Goal: Transaction & Acquisition: Purchase product/service

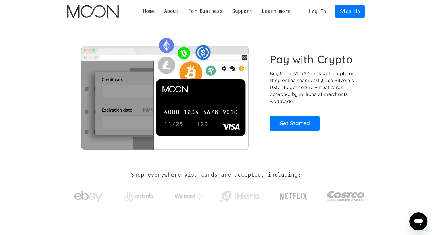
click at [302, 32] on div "Pay with Crypto Buy Moon Visa® Cards with crypto and shop online seamlessly! Us…" at bounding box center [216, 92] width 298 height 138
click at [323, 16] on link "Log In" at bounding box center [318, 11] width 27 height 13
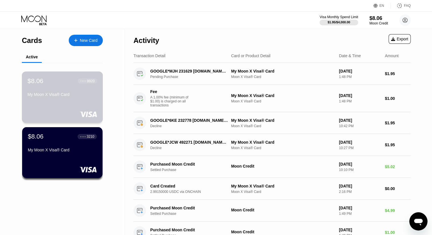
click at [58, 103] on div "$8.06 ● ● ● ● 9920 My Moon X Visa® Card" at bounding box center [62, 96] width 81 height 51
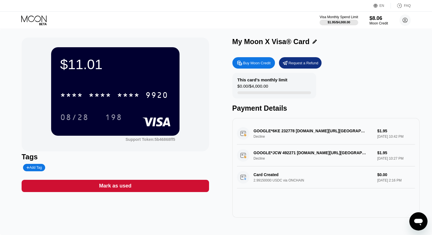
click at [249, 65] on div "Buy Moon Credit" at bounding box center [257, 63] width 28 height 5
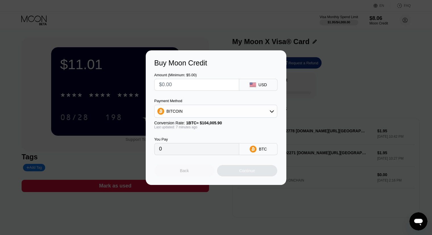
click at [183, 176] on div "Back" at bounding box center [184, 170] width 60 height 11
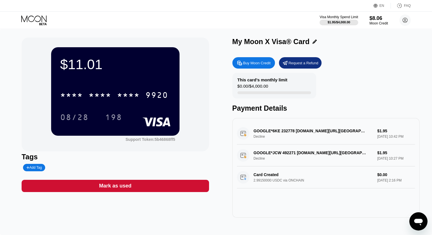
drag, startPoint x: 346, startPoint y: 77, endPoint x: 336, endPoint y: 55, distance: 24.9
click at [336, 55] on div "My Moon X Visa® Card Buy Moon Credit Request a Refund This card’s monthly limit…" at bounding box center [326, 128] width 187 height 180
click at [29, 18] on icon at bounding box center [34, 20] width 26 height 10
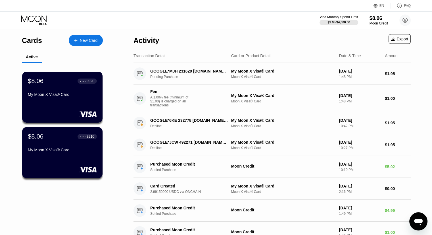
click at [85, 40] on div "New Card" at bounding box center [89, 40] width 18 height 5
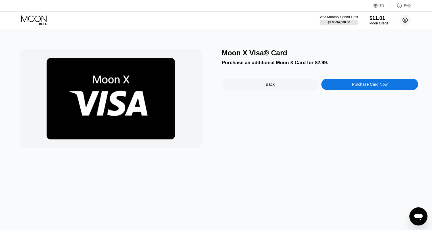
click at [406, 21] on icon at bounding box center [405, 20] width 3 height 3
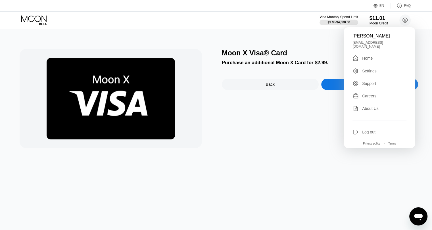
click at [367, 56] on div "Home" at bounding box center [368, 58] width 11 height 5
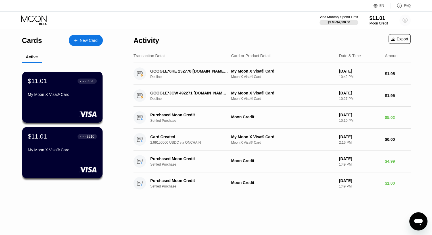
click at [402, 21] on circle at bounding box center [405, 20] width 11 height 11
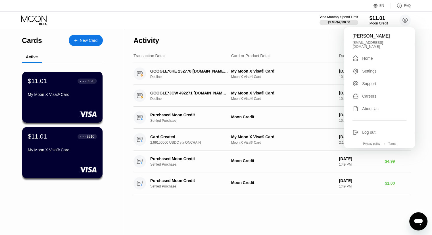
click at [368, 70] on div "Settings" at bounding box center [370, 71] width 15 height 5
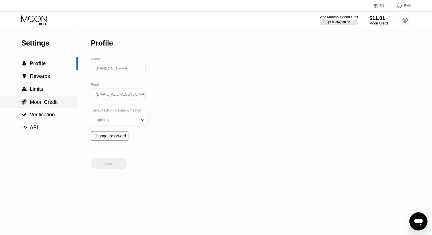
click at [41, 117] on span "Verification" at bounding box center [42, 115] width 25 height 6
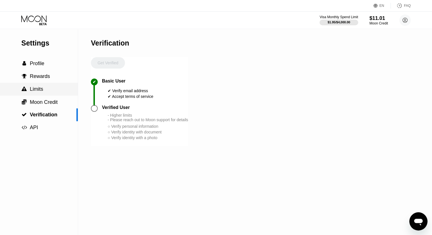
click at [41, 92] on span "Limits" at bounding box center [36, 89] width 13 height 6
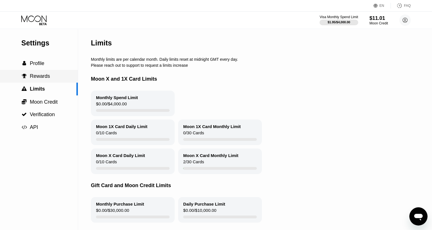
click at [29, 79] on div " Rewards" at bounding box center [35, 76] width 29 height 6
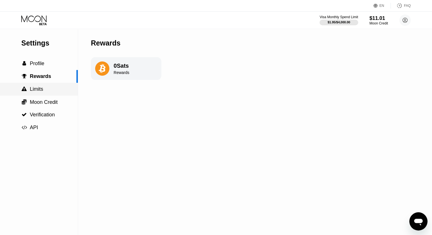
click at [44, 92] on div " Limits" at bounding box center [39, 89] width 78 height 6
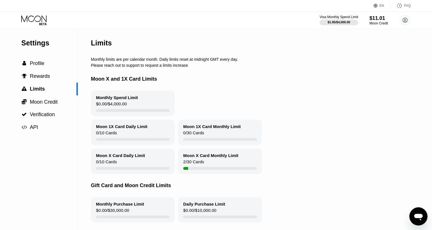
click at [37, 23] on icon at bounding box center [34, 20] width 26 height 10
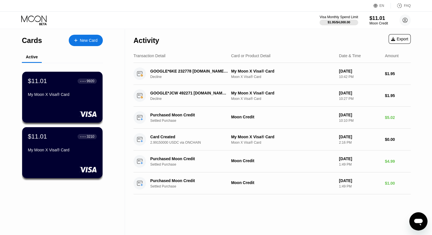
click at [33, 21] on icon at bounding box center [34, 20] width 26 height 10
click at [41, 21] on icon at bounding box center [34, 20] width 26 height 10
click at [80, 40] on div at bounding box center [79, 40] width 2 height 5
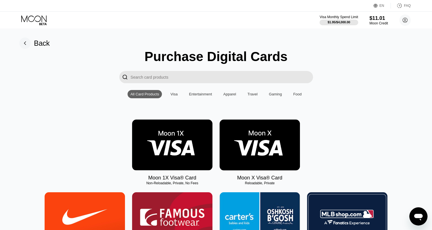
click at [177, 144] on img at bounding box center [172, 145] width 80 height 51
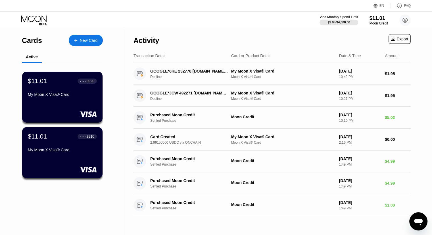
click at [79, 40] on div at bounding box center [79, 40] width 2 height 5
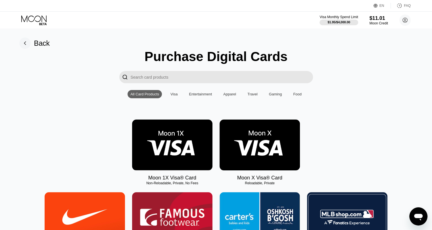
click at [250, 152] on img at bounding box center [260, 145] width 80 height 51
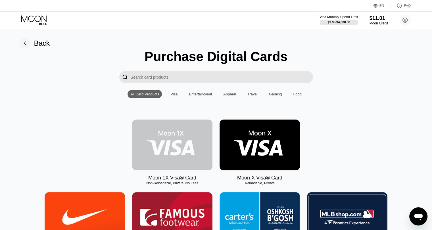
click at [186, 158] on img at bounding box center [172, 145] width 80 height 51
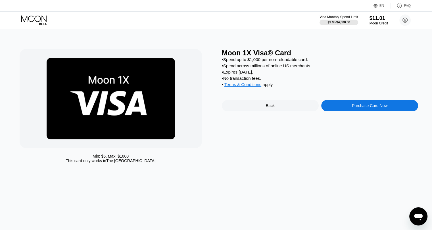
click at [276, 212] on div "Min: $ 5 , Max: $ 1000 This card only works in The United States Moon 1X Visa® …" at bounding box center [216, 129] width 437 height 201
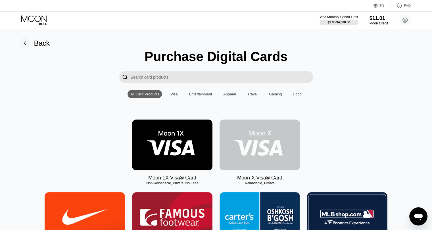
click at [258, 143] on img at bounding box center [260, 145] width 80 height 51
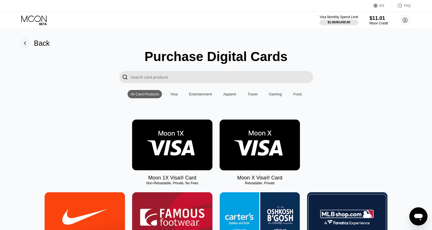
scroll to position [85, 0]
click at [403, 19] on icon at bounding box center [405, 20] width 5 height 5
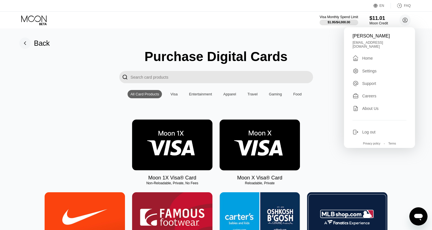
click at [373, 56] on div "Home" at bounding box center [368, 58] width 11 height 5
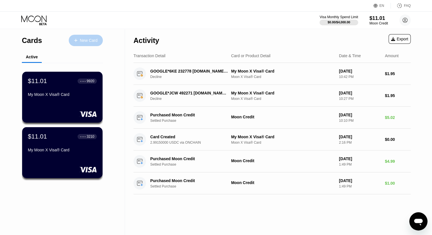
click at [86, 44] on div "New Card" at bounding box center [86, 40] width 34 height 11
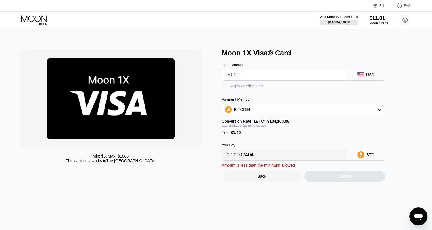
type input "0"
click at [226, 86] on div "" at bounding box center [225, 87] width 6 height 6
click at [252, 80] on input "text" at bounding box center [284, 74] width 115 height 11
click at [224, 89] on div "" at bounding box center [225, 87] width 6 height 6
click at [224, 89] on div "" at bounding box center [225, 87] width 6 height 6
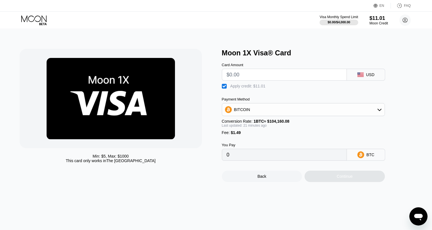
click at [225, 89] on div "" at bounding box center [225, 87] width 6 height 6
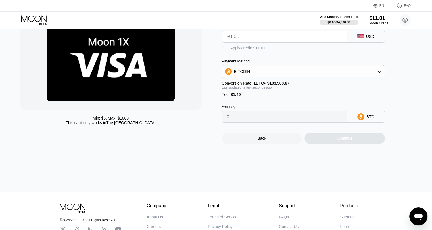
scroll to position [28, 0]
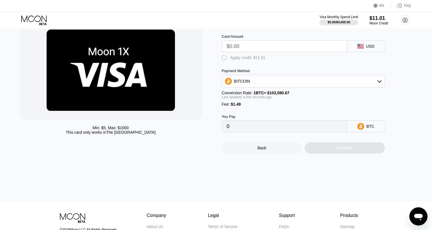
click at [314, 84] on div "BITCOIN" at bounding box center [303, 81] width 163 height 11
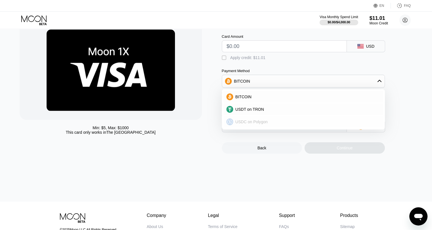
click at [289, 123] on div "USDC on Polygon" at bounding box center [306, 122] width 147 height 5
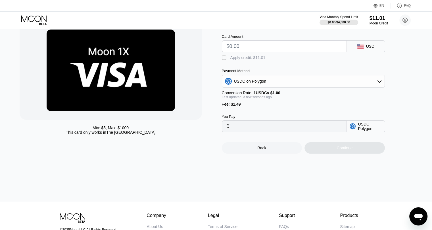
scroll to position [0, 0]
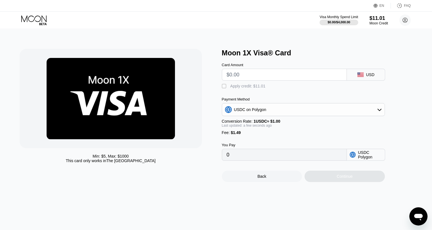
click at [238, 161] on input "0" at bounding box center [284, 154] width 115 height 11
click at [241, 78] on input "text" at bounding box center [284, 74] width 115 height 11
type input "$1"
type input "2.49000000"
type input "$1"
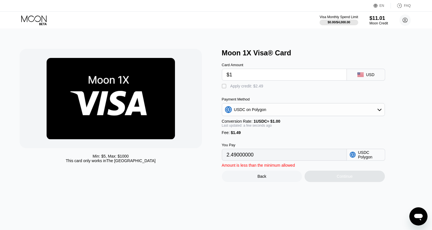
click at [226, 89] on div "" at bounding box center [225, 87] width 6 height 6
click at [226, 89] on div "" at bounding box center [225, 87] width 6 height 6
click at [226, 89] on div "" at bounding box center [225, 87] width 6 height 6
type input "0"
drag, startPoint x: 237, startPoint y: 76, endPoint x: 227, endPoint y: 79, distance: 10.0
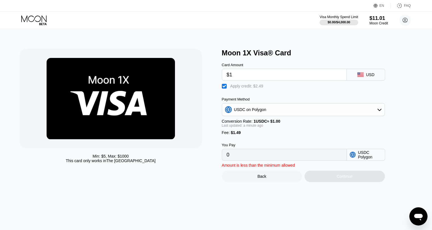
click at [227, 79] on input "$1" at bounding box center [284, 74] width 115 height 11
type input "$25"
type input "15.48"
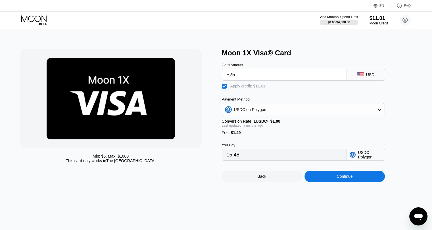
type input "$2"
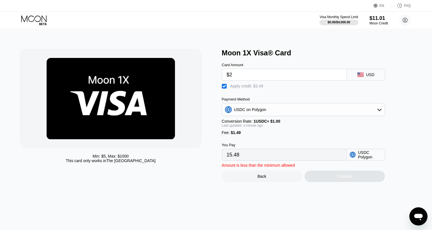
type input "0"
click at [287, 98] on div "Card Amount $2.5 USD  Apply credit: $3.99 Payment Method USDC on Polygon Conve…" at bounding box center [313, 109] width 182 height 104
drag, startPoint x: 247, startPoint y: 78, endPoint x: 225, endPoint y: 78, distance: 22.2
click at [225, 78] on div "$2.5" at bounding box center [284, 75] width 125 height 12
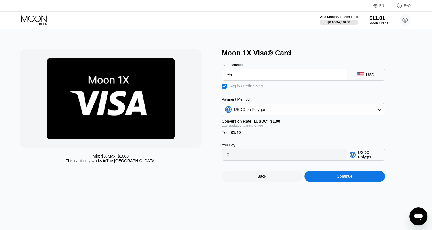
type input "$5"
click at [289, 96] on div "Card Amount $5 USD  Apply credit: $6.49 Payment Method USDC on Polygon Convers…" at bounding box center [313, 109] width 182 height 104
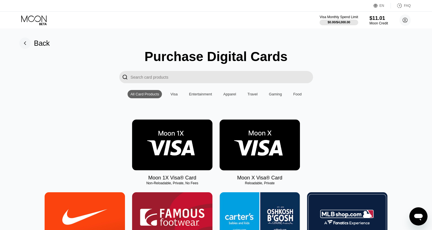
click at [269, 157] on img at bounding box center [260, 145] width 80 height 51
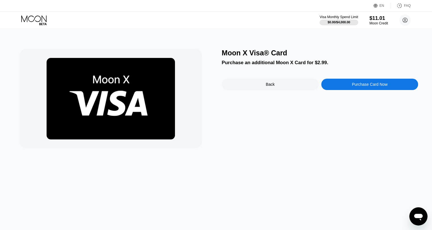
click at [355, 87] on div "Purchase Card Now" at bounding box center [370, 84] width 36 height 5
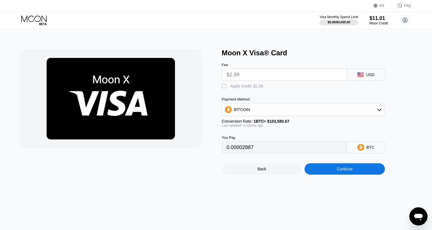
click at [255, 79] on input "$2.99" at bounding box center [284, 74] width 115 height 11
click at [248, 88] on div "Apply credit: $2.99" at bounding box center [247, 86] width 33 height 5
type input "0.00002887"
click at [250, 77] on input "$2.99" at bounding box center [284, 74] width 115 height 11
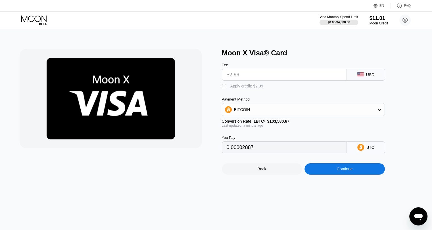
click at [250, 77] on input "$2.99" at bounding box center [284, 74] width 115 height 11
click at [267, 97] on div "Fee $2.99 USD  Apply credit: $2.99 Payment Method BITCOIN Conversion Rate: 1 B…" at bounding box center [313, 105] width 182 height 96
click at [259, 79] on input "$2.99" at bounding box center [284, 74] width 115 height 11
click at [288, 109] on div "BITCOIN" at bounding box center [303, 109] width 163 height 11
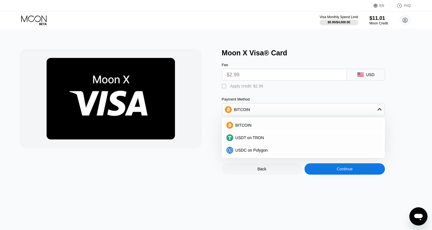
click at [278, 95] on div "Fee $2.99 USD  Apply credit: $2.99 Payment Method BITCOIN BITCOIN USDT on TRON…" at bounding box center [313, 105] width 182 height 96
click at [245, 77] on input "$2.99" at bounding box center [284, 74] width 115 height 11
click at [407, 95] on div "Moon X Visa® Card Fee $2.99 USD  Apply credit: $2.99 Payment Method BITCOIN BI…" at bounding box center [320, 112] width 197 height 126
click at [312, 80] on input "$2.99" at bounding box center [284, 74] width 115 height 11
click at [310, 89] on div " Apply credit: $2.99" at bounding box center [313, 85] width 182 height 9
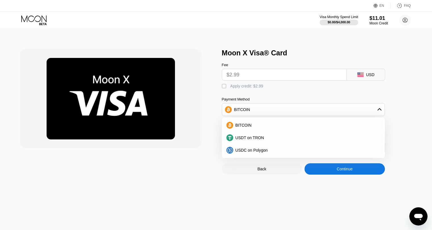
type input "0.00002883"
type input "0.00002877"
type input "0.00002874"
type input "0.00002872"
type input "0.00002876"
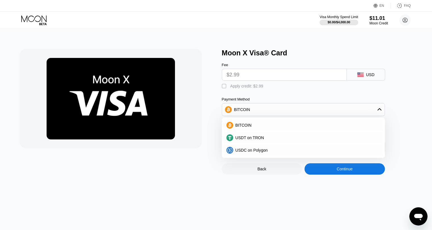
type input "0.00002871"
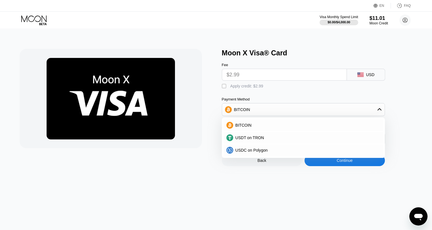
type input "0.00002872"
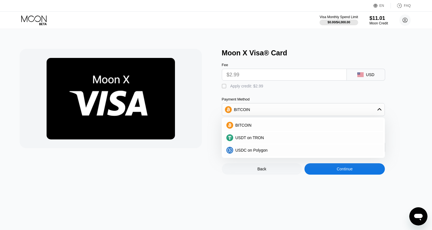
type input "0.00002870"
type input "0.00002869"
type input "0.00002874"
type input "0.00002871"
type input "0.00002881"
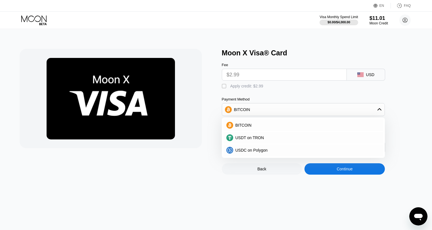
type input "0.00002883"
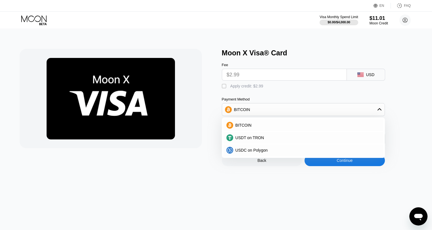
click at [198, 172] on div "Moon X Visa® Card Fee $2.99 USD  Apply credit: $2.99 Payment Method BITCOIN BI…" at bounding box center [216, 129] width 437 height 201
click at [243, 79] on input "$2.99" at bounding box center [284, 74] width 115 height 11
click at [211, 128] on div at bounding box center [118, 107] width 197 height 117
click at [247, 153] on span "USDC on Polygon" at bounding box center [252, 150] width 32 height 5
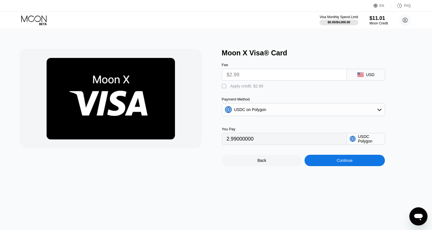
click at [331, 165] on div "Continue" at bounding box center [345, 160] width 80 height 11
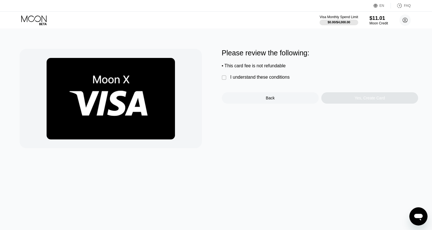
click at [224, 80] on div "" at bounding box center [225, 78] width 6 height 6
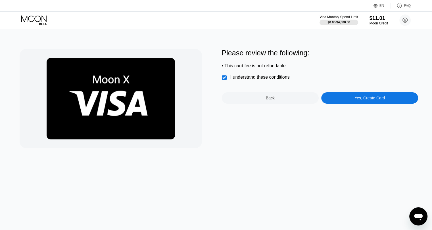
click at [368, 100] on div "Yes, Create Card" at bounding box center [370, 98] width 30 height 5
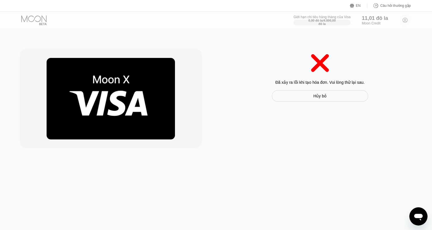
click at [338, 99] on div "Hủy bỏ" at bounding box center [320, 95] width 96 height 11
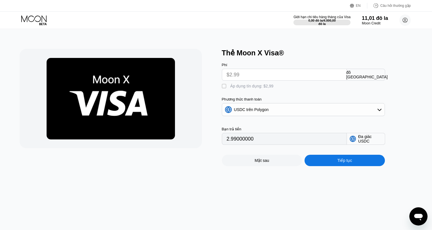
click at [338, 99] on div "Phí $2.99 đô la Mỹ  Áp dụng tín dụng: $2,99 Phương thức thanh toán USDC trên P…" at bounding box center [313, 101] width 182 height 88
click at [223, 88] on font "" at bounding box center [224, 87] width 5 height 6
type input "2.99000000"
